Goal: Transaction & Acquisition: Purchase product/service

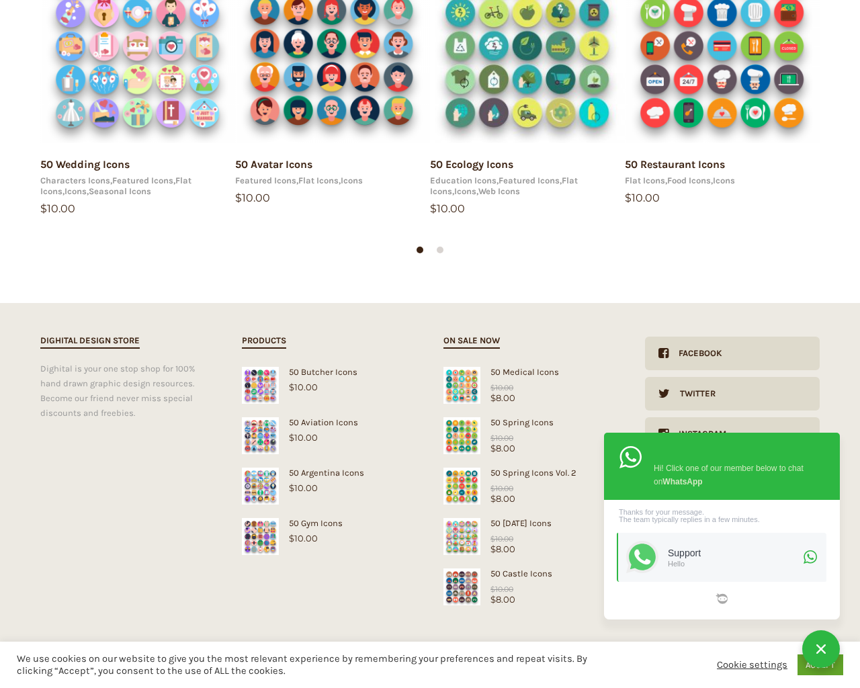
scroll to position [214, 0]
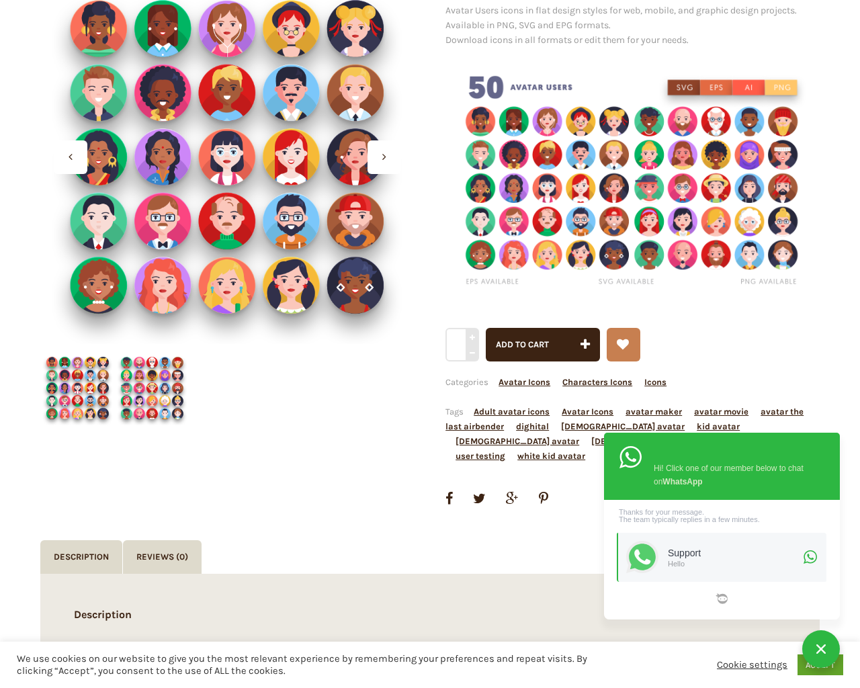
click at [486, 328] on button "Add to cart" at bounding box center [543, 345] width 114 height 34
type input "1"
type input "20"
checkbox input "false"
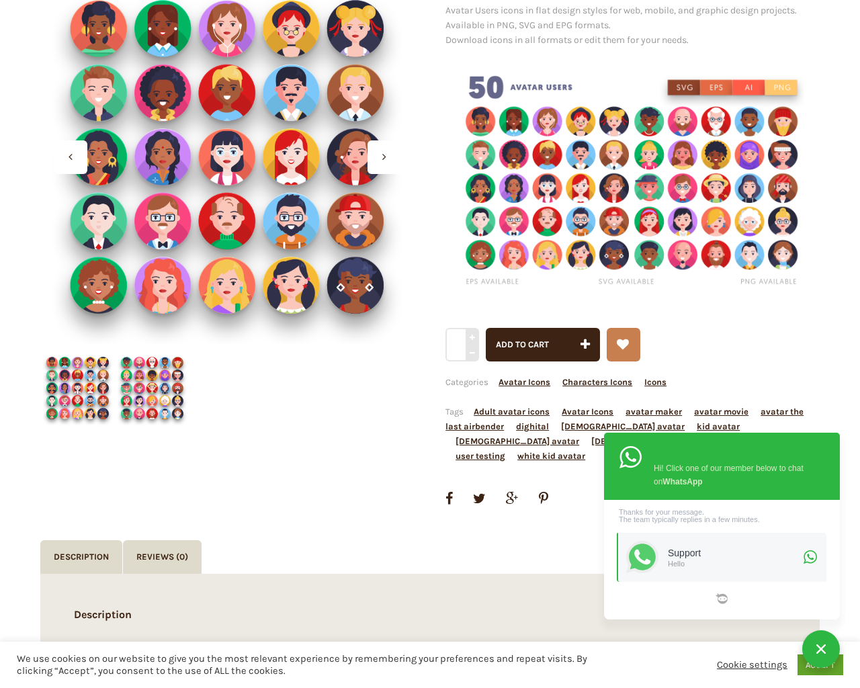
type input "KfnqDuxw"
checkbox input "false"
type input "[EMAIL_ADDRESS][DOMAIN_NAME]"
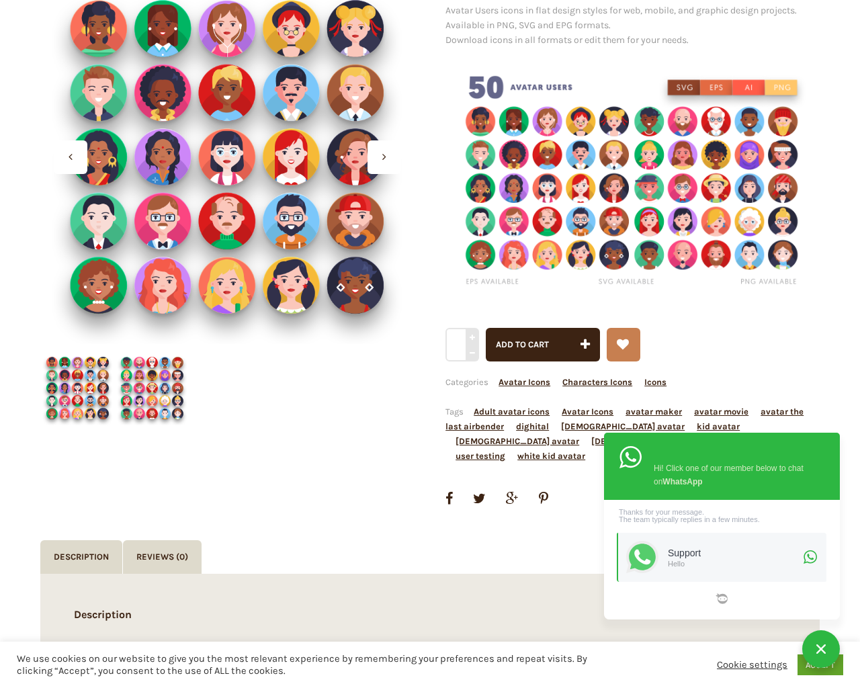
checkbox input "false"
select select "default"
checkbox input "false"
select select "dark"
